Goal: Transaction & Acquisition: Book appointment/travel/reservation

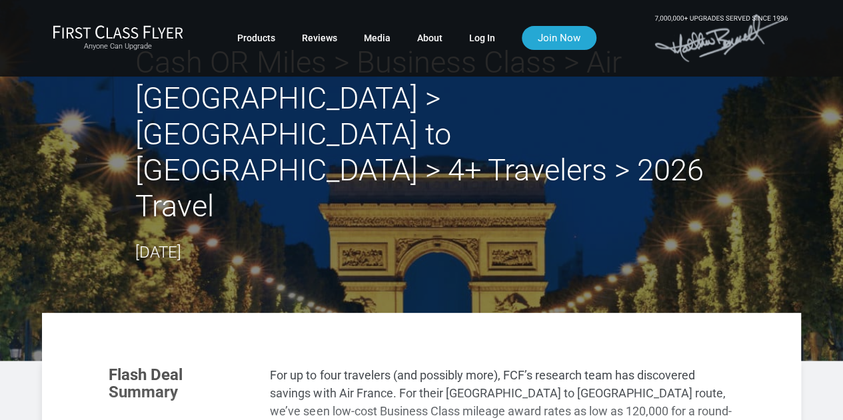
scroll to position [25, 0]
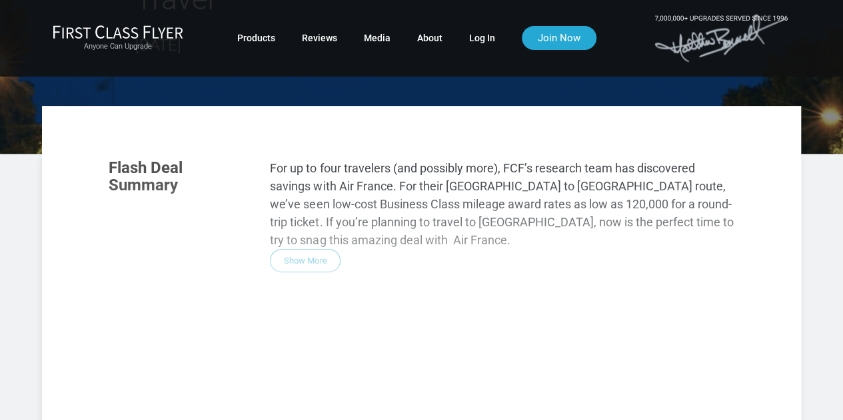
scroll to position [234, 0]
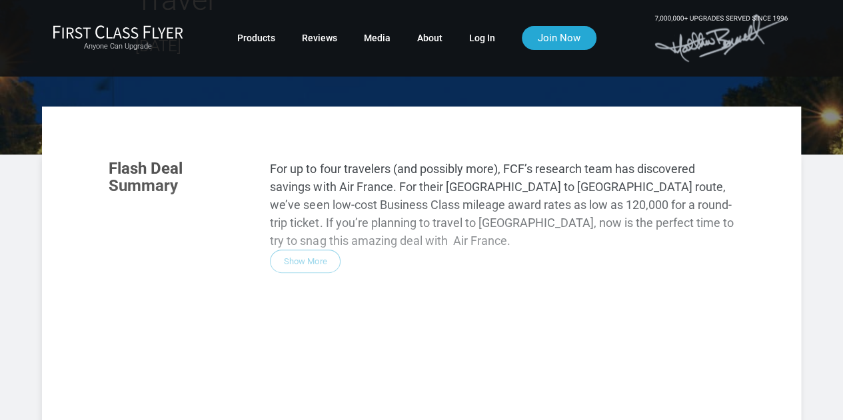
click at [304, 189] on div "Flash Deal Summary For up to four travelers (and possibly more), FCF’s research…" at bounding box center [421, 335] width 652 height 376
click at [182, 147] on div "Flash Deal Summary For up to four travelers (and possibly more), FCF’s research…" at bounding box center [421, 335] width 652 height 376
click at [309, 191] on div "Flash Deal Summary For up to four travelers (and possibly more), FCF’s research…" at bounding box center [421, 335] width 652 height 376
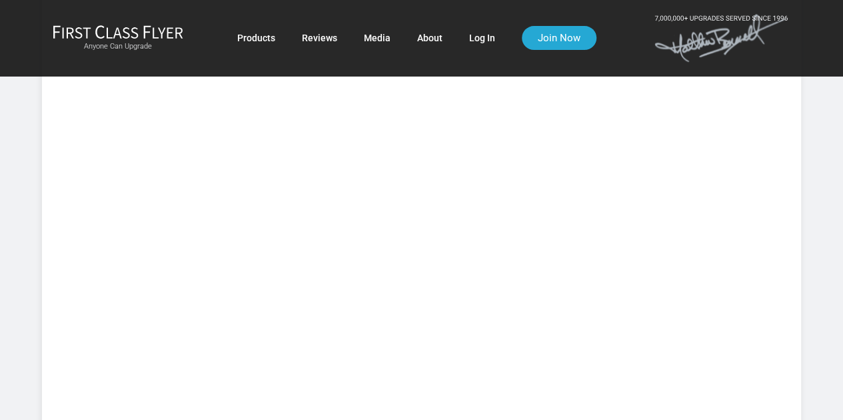
scroll to position [977, 0]
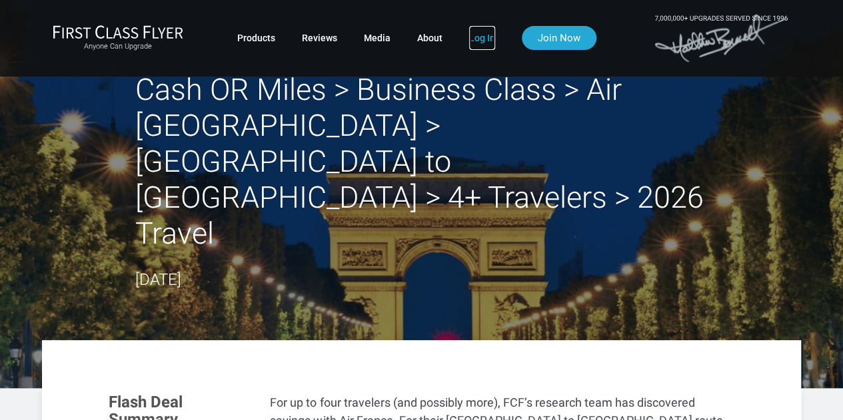
click at [480, 33] on link "Log In" at bounding box center [482, 38] width 26 height 24
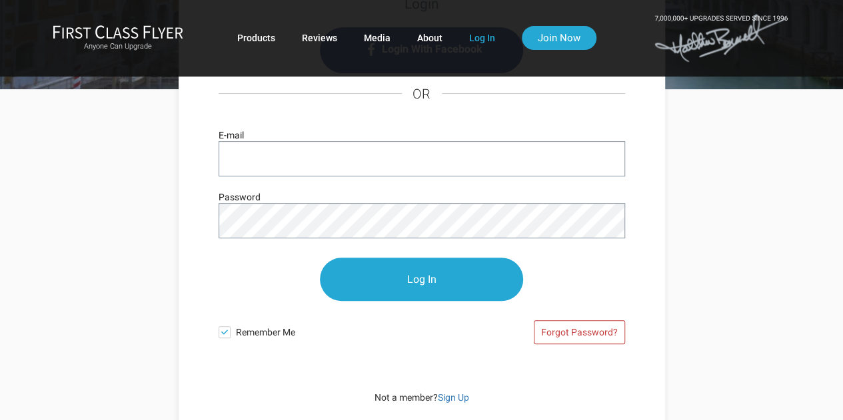
scroll to position [155, 0]
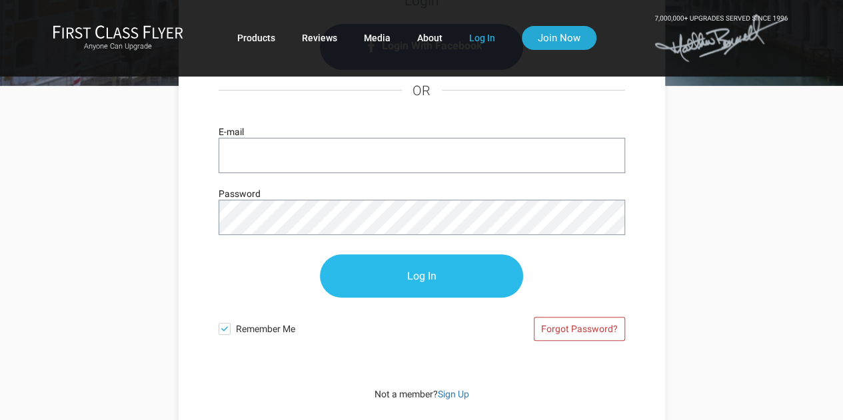
type input "damidon47@gmail.com"
click at [413, 278] on input "Log In" at bounding box center [421, 276] width 203 height 43
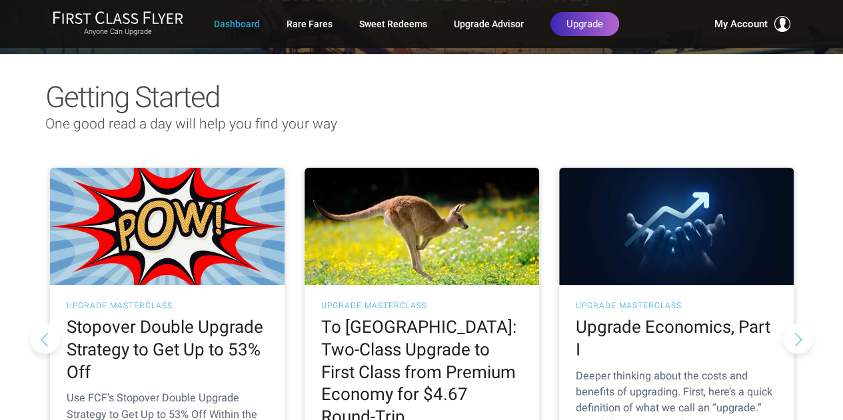
scroll to position [91, 0]
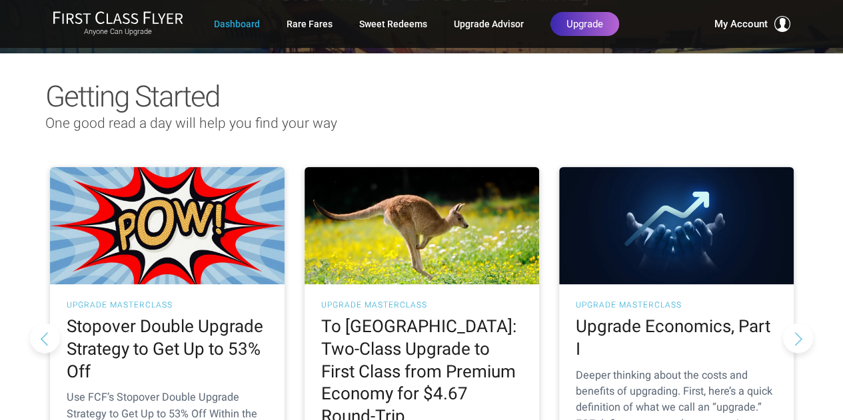
click at [288, 136] on div "One good read a day will help you find your way" at bounding box center [421, 130] width 779 height 35
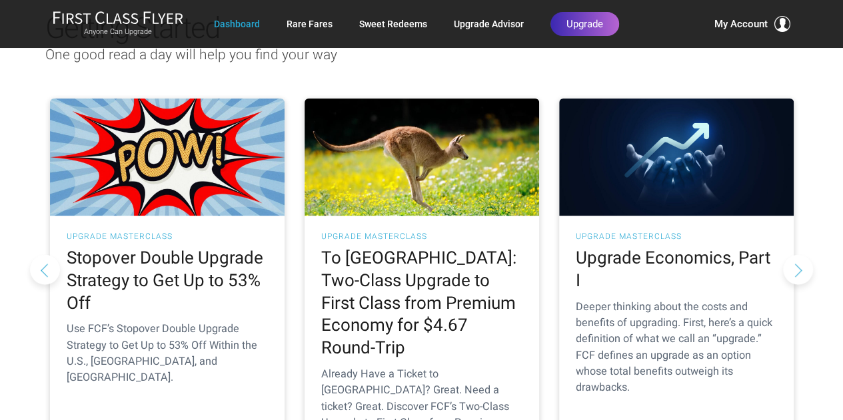
scroll to position [0, 0]
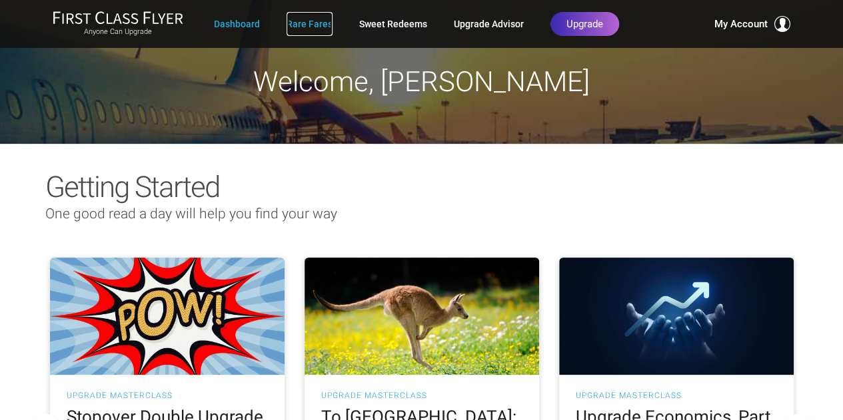
click at [309, 29] on link "Rare Fares" at bounding box center [309, 24] width 46 height 24
click at [309, 26] on link "Rare Fares" at bounding box center [309, 24] width 46 height 24
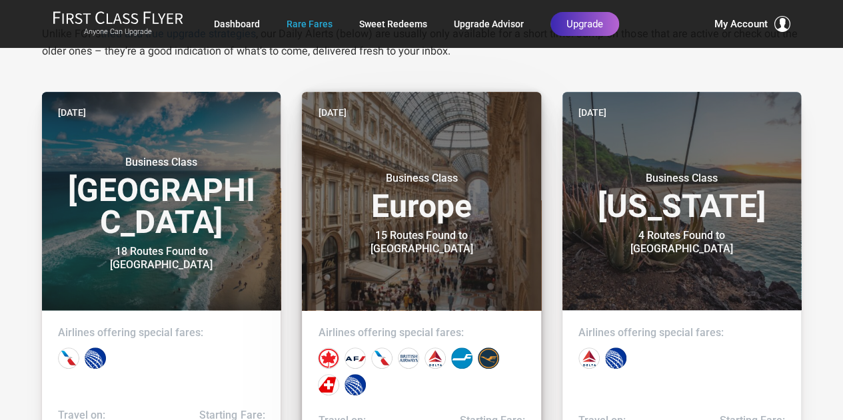
scroll to position [256, 0]
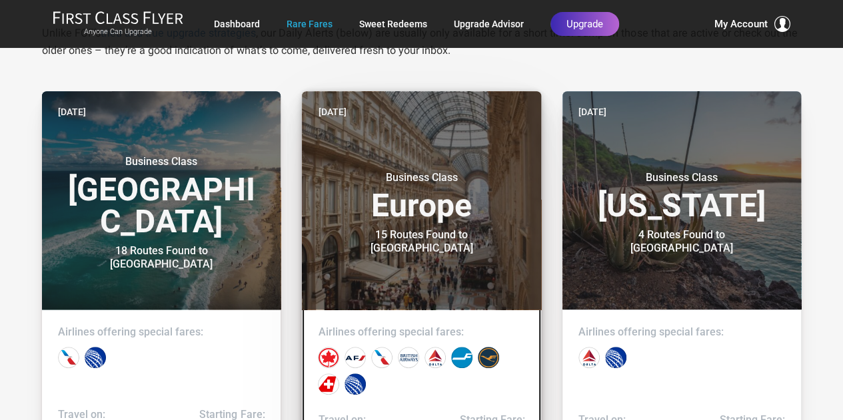
click at [393, 240] on div "15 Routes Found to Milan" at bounding box center [421, 241] width 167 height 27
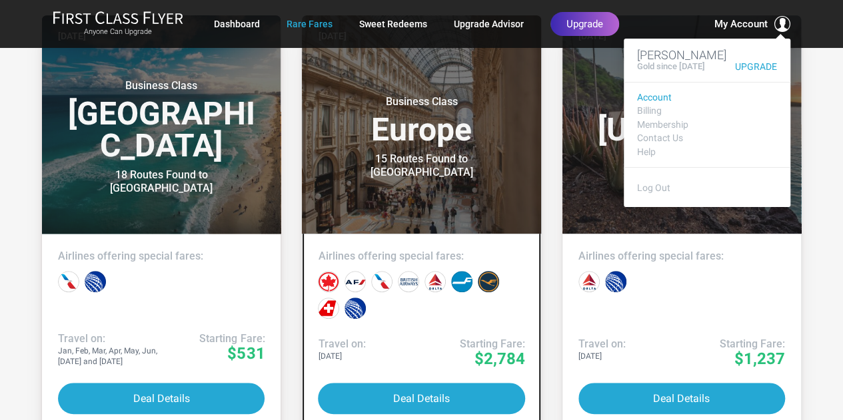
scroll to position [333, 0]
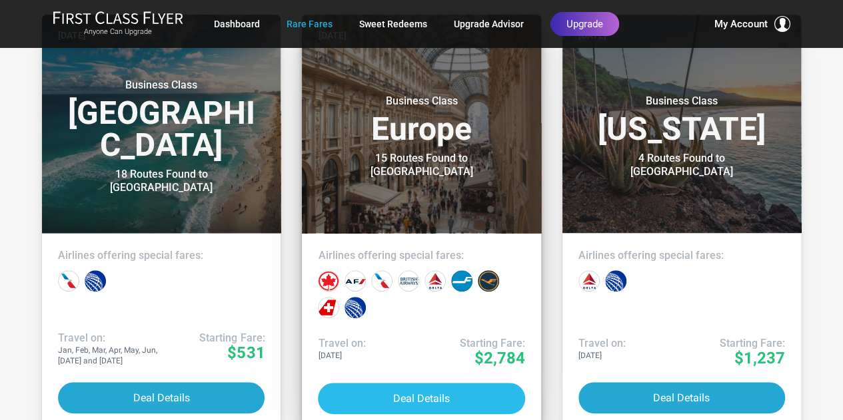
click at [428, 395] on button "Deal Details" at bounding box center [421, 398] width 206 height 31
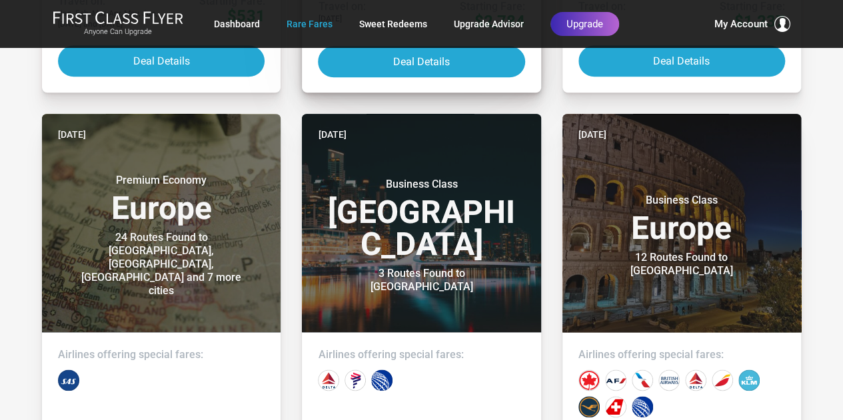
scroll to position [675, 0]
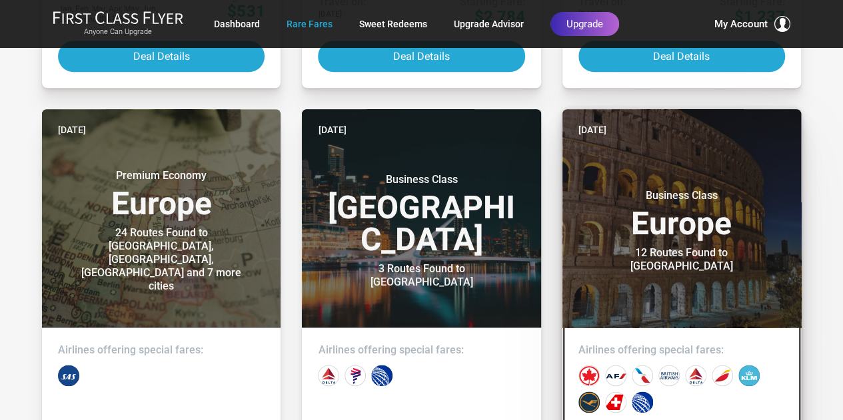
click at [674, 236] on h3 "Business Class Europe" at bounding box center [681, 214] width 206 height 51
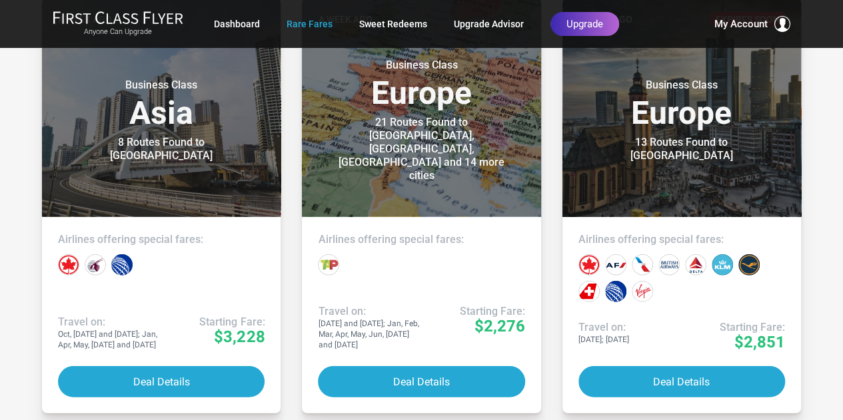
scroll to position [1661, 0]
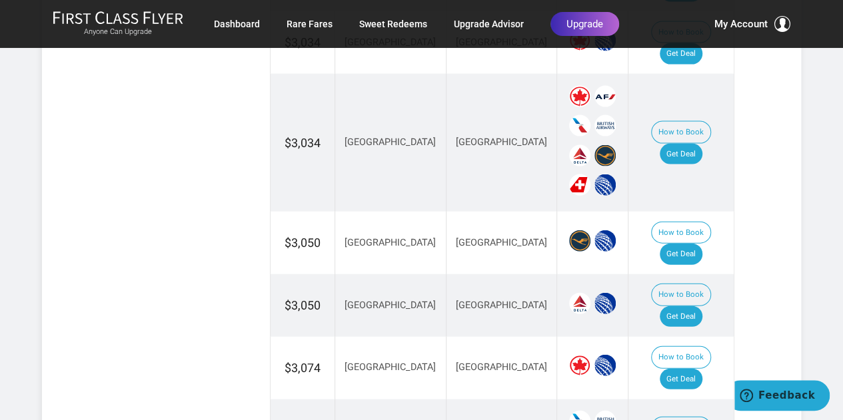
scroll to position [1396, 0]
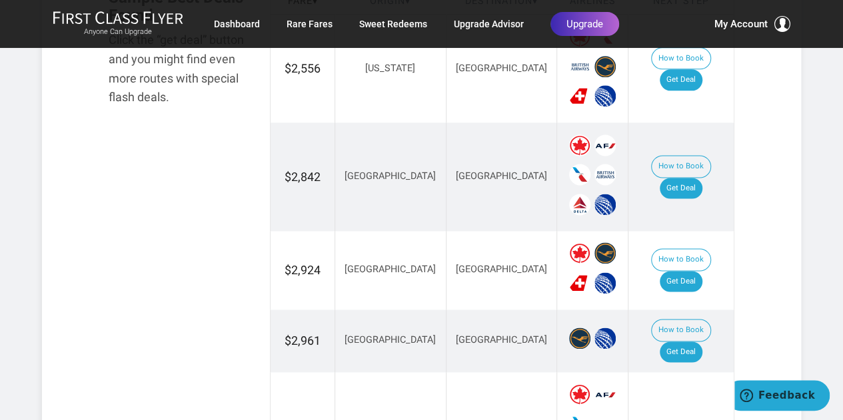
scroll to position [855, 0]
click at [687, 179] on link "Get Deal" at bounding box center [680, 189] width 43 height 21
